Goal: Information Seeking & Learning: Learn about a topic

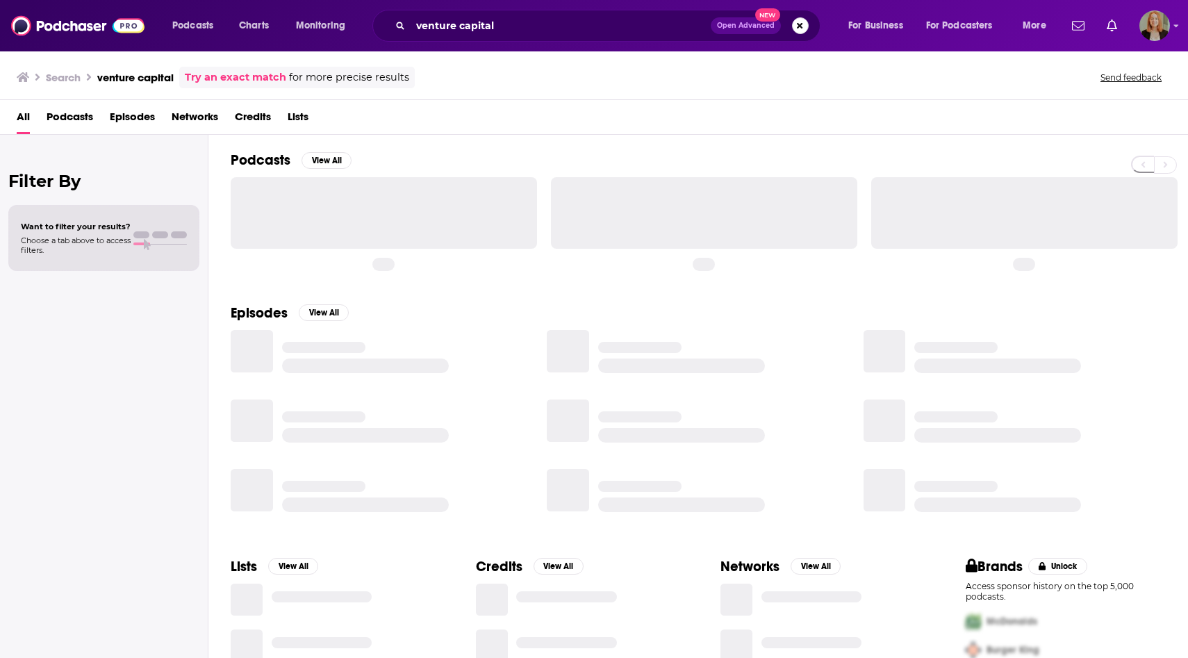
click at [806, 28] on button "Search podcasts, credits, & more..." at bounding box center [800, 25] width 17 height 17
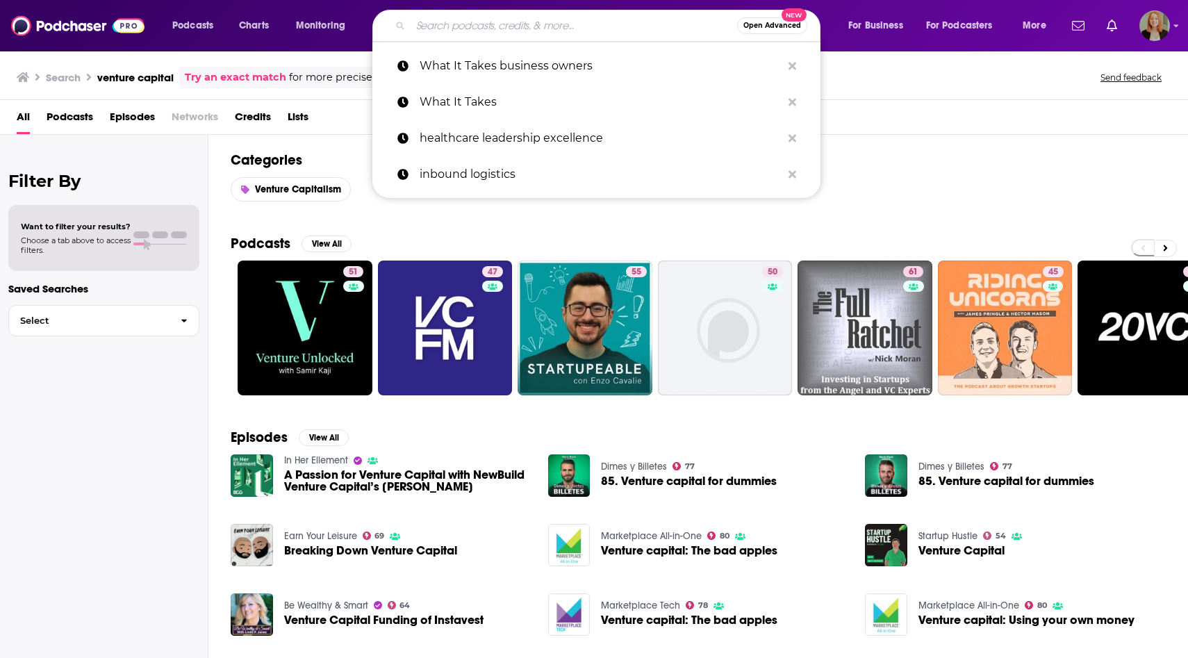
paste input "Healthcare Leadership Excellence"
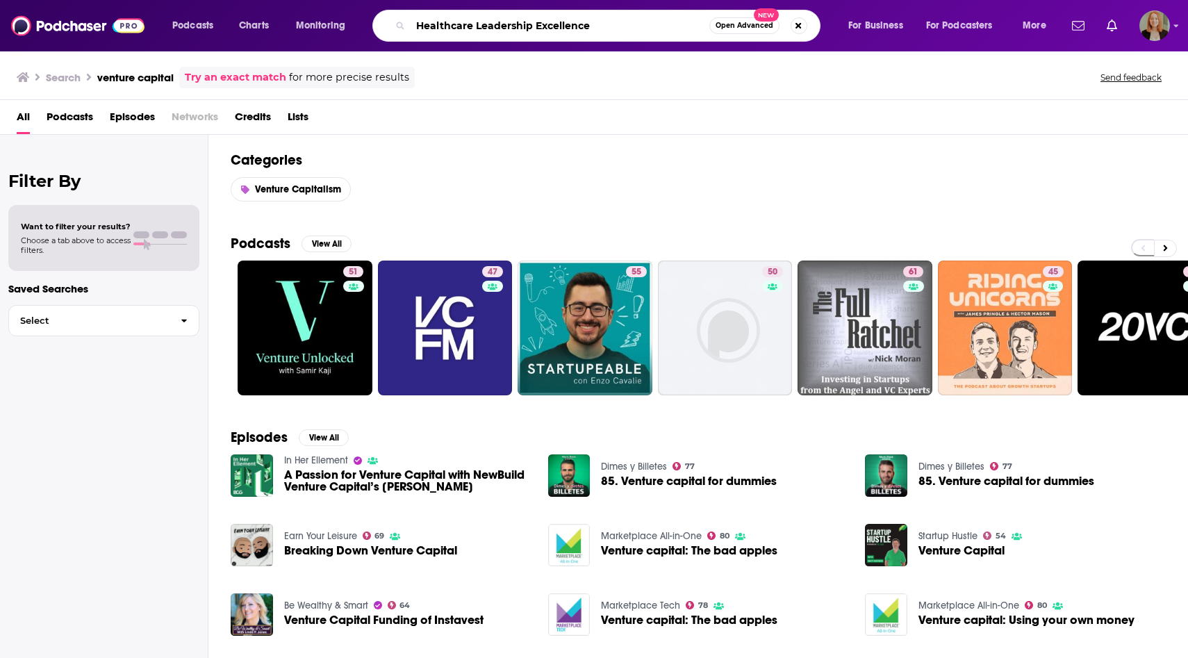
type input "Healthcare Leadership Excellence"
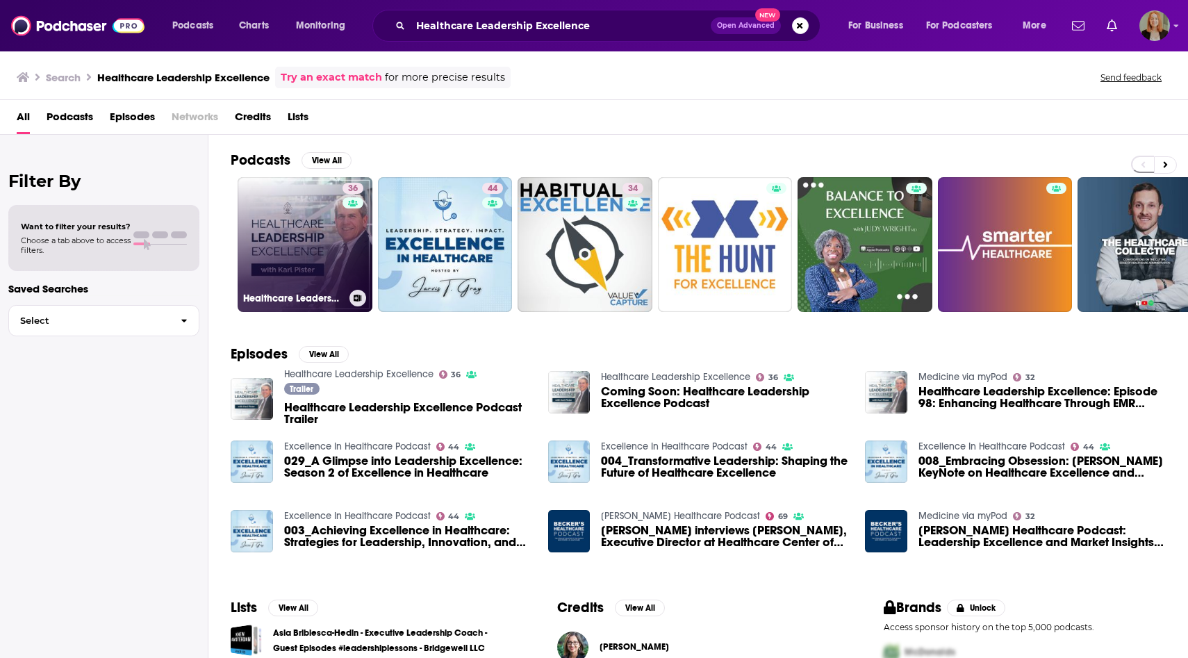
click at [325, 223] on link "36 Healthcare Leadership Excellence" at bounding box center [305, 244] width 135 height 135
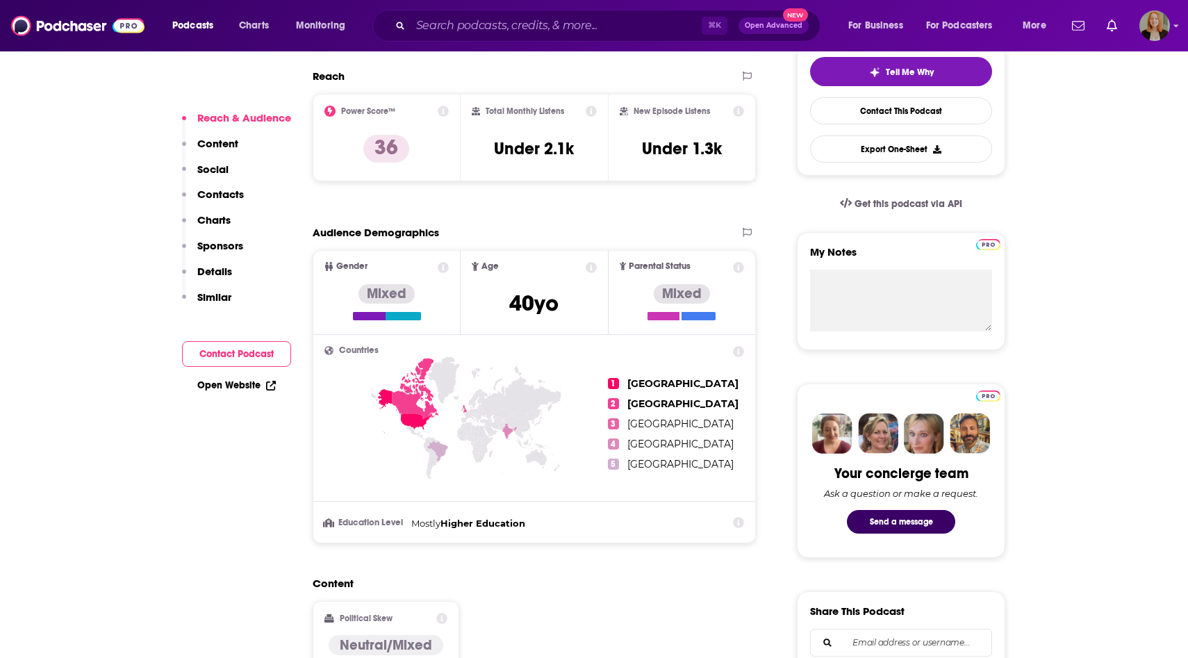
scroll to position [185, 0]
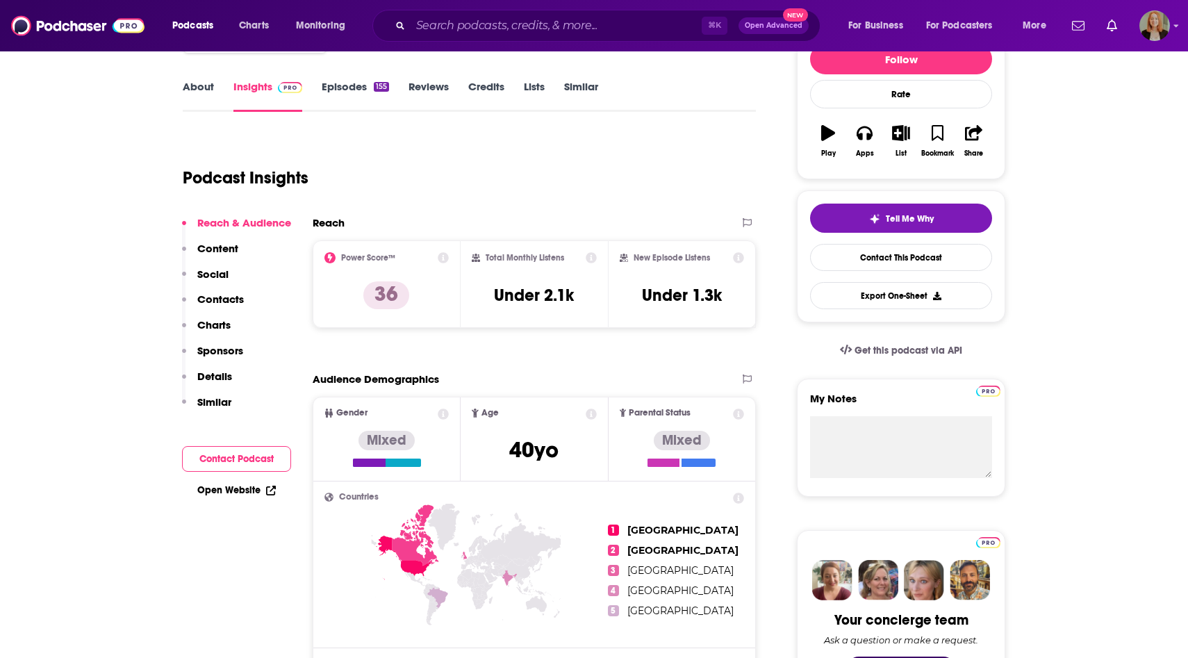
click at [196, 87] on link "About" at bounding box center [198, 96] width 31 height 32
